Goal: Transaction & Acquisition: Purchase product/service

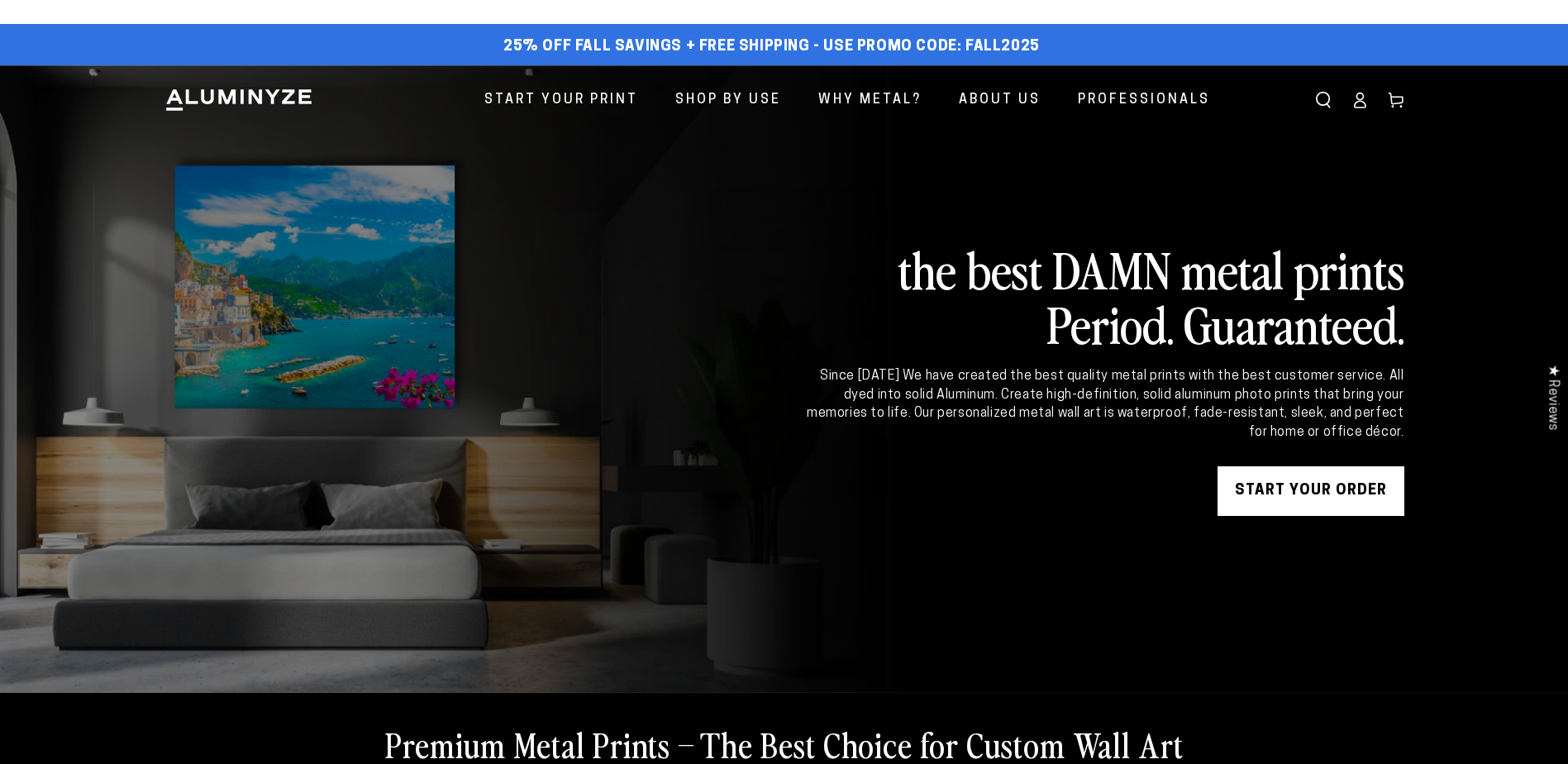
click at [1347, 495] on link "START YOUR Order" at bounding box center [1310, 491] width 187 height 50
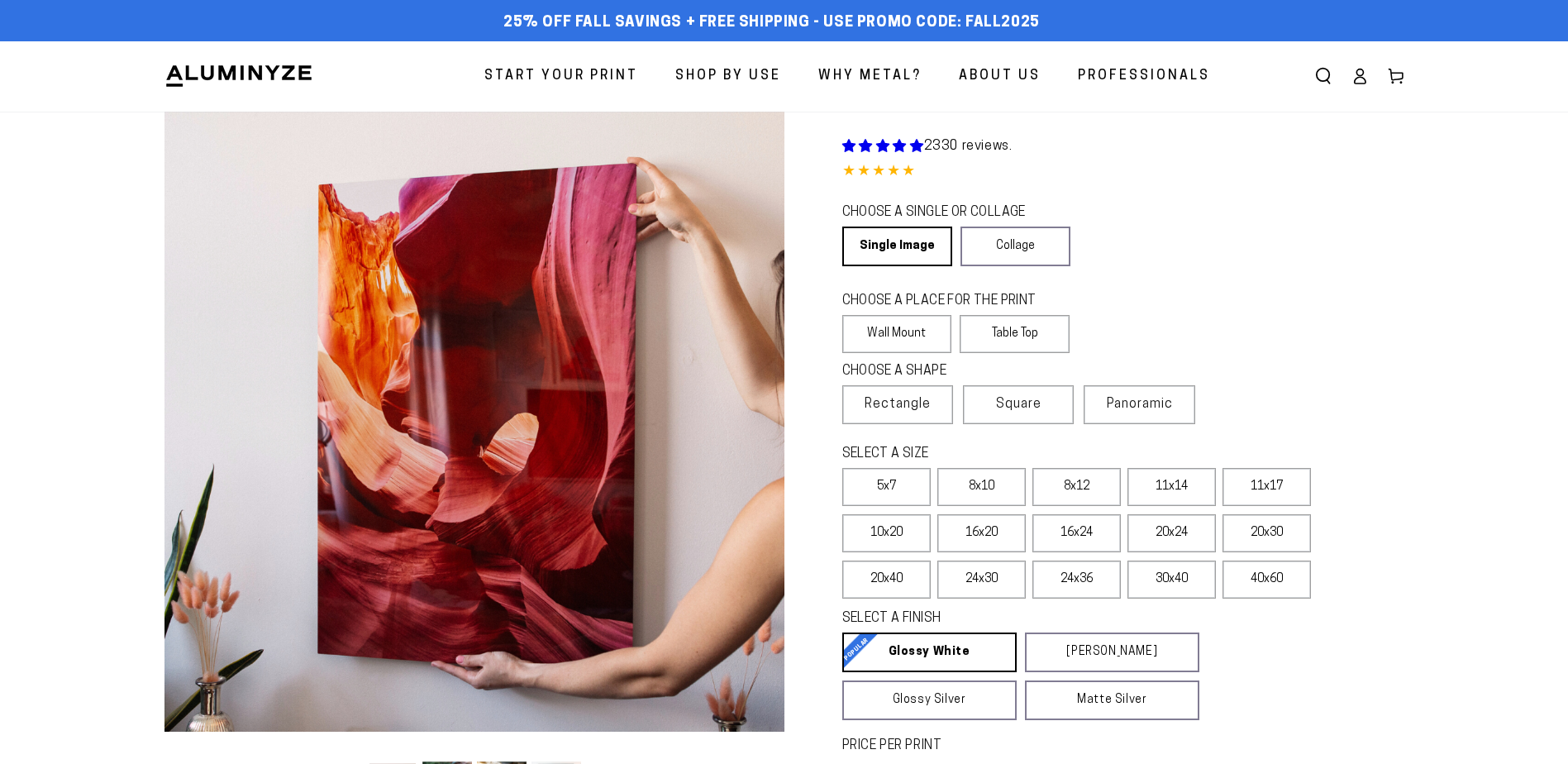
select select "**********"
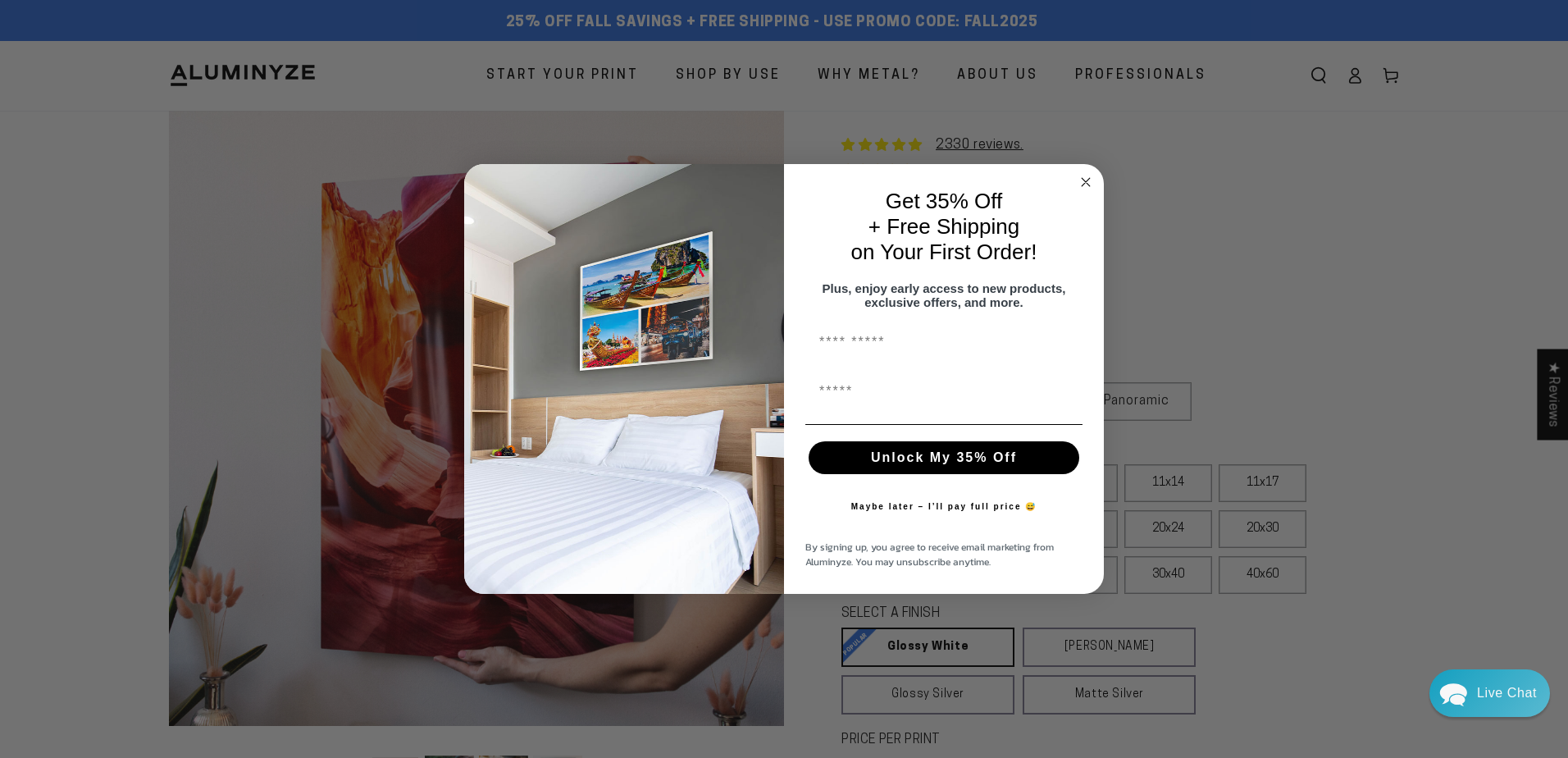
click at [1090, 176] on circle "Close dialog" at bounding box center [1085, 182] width 19 height 19
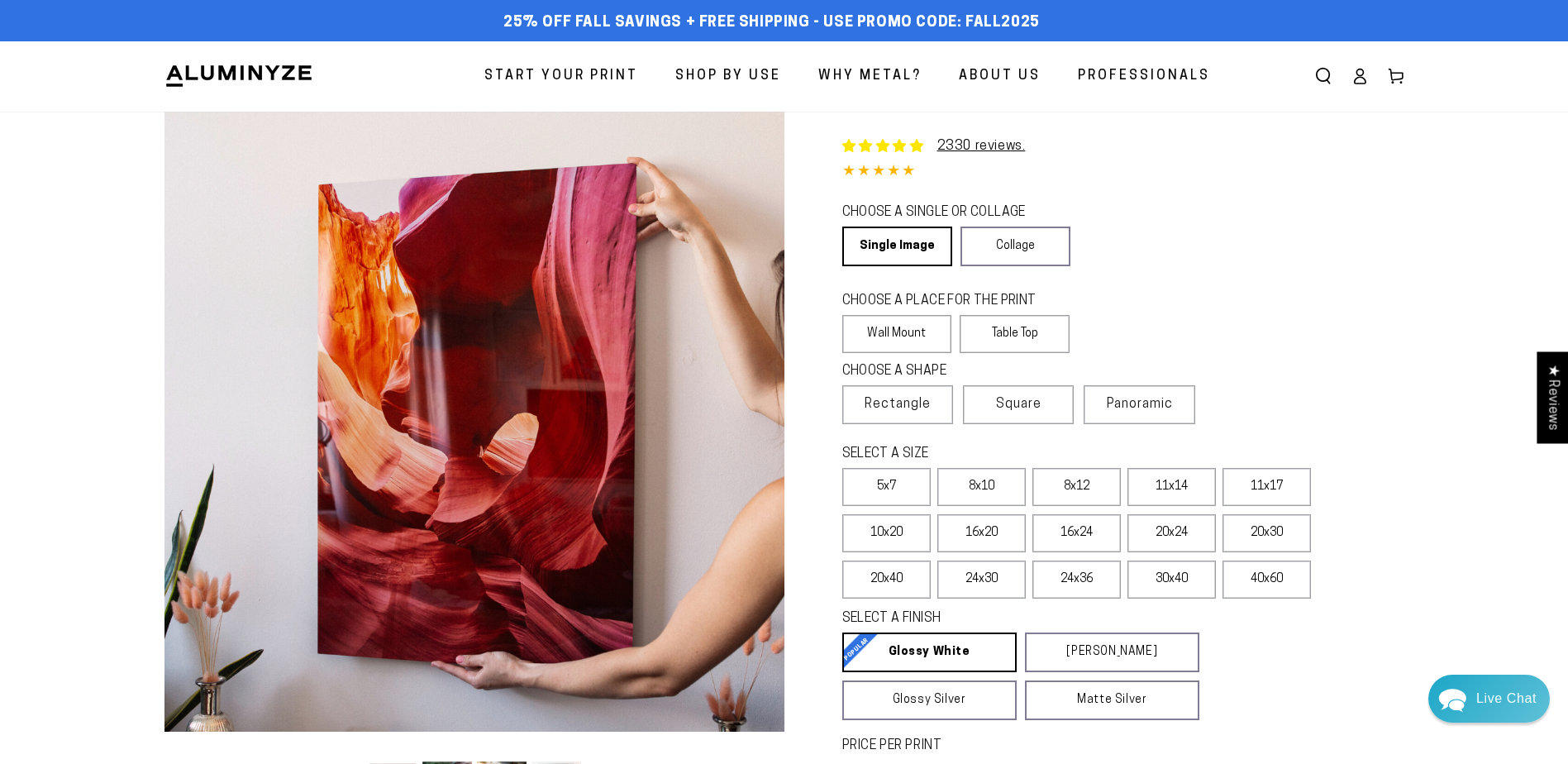
click at [1358, 80] on icon at bounding box center [1359, 76] width 17 height 17
